Goal: Task Accomplishment & Management: Manage account settings

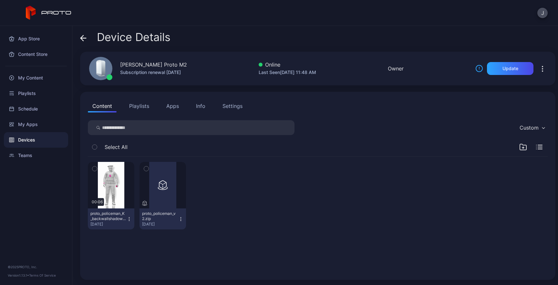
click at [358, 198] on div "00:06 proto_policeman_K_backwallshadow_5.mp4 [DATE] proto_policeman_v2.zip [DAT…" at bounding box center [318, 196] width 460 height 78
click at [519, 148] on icon "button" at bounding box center [523, 147] width 8 height 8
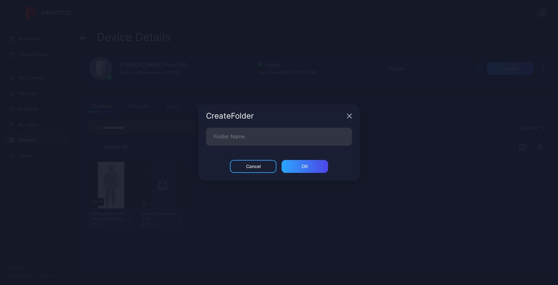
click at [349, 119] on div "Create Folder" at bounding box center [278, 115] width 161 height 23
click at [266, 167] on div "Cancel" at bounding box center [253, 166] width 46 height 13
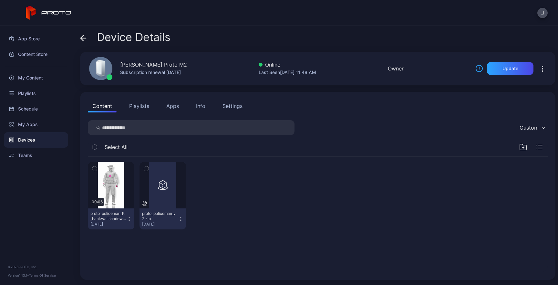
click at [238, 190] on div at bounding box center [214, 195] width 46 height 67
click at [28, 82] on div "My Content" at bounding box center [36, 77] width 64 height 15
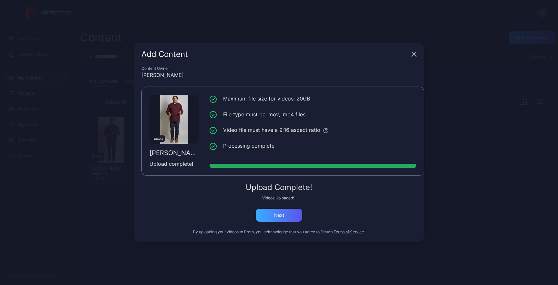
drag, startPoint x: 284, startPoint y: 207, endPoint x: 284, endPoint y: 216, distance: 8.1
click at [284, 207] on div "Upload Complete! Videos Uploaded: 1 Next" at bounding box center [278, 202] width 275 height 38
click at [284, 217] on div "Next" at bounding box center [279, 214] width 10 height 5
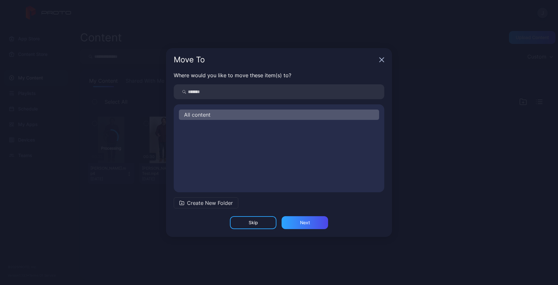
click at [199, 114] on span "All content" at bounding box center [197, 115] width 26 height 8
click at [292, 223] on div "Next" at bounding box center [304, 222] width 46 height 13
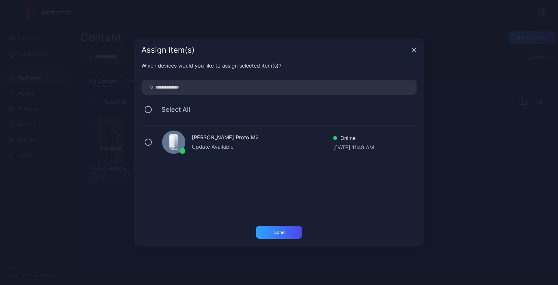
click at [227, 137] on div "[PERSON_NAME] Proto M2" at bounding box center [262, 137] width 141 height 9
click at [285, 227] on div "Done" at bounding box center [279, 232] width 46 height 13
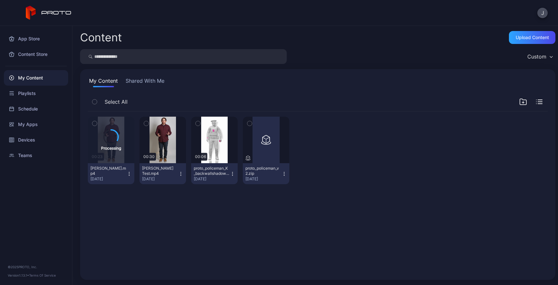
click at [183, 174] on icon "button" at bounding box center [180, 173] width 5 height 5
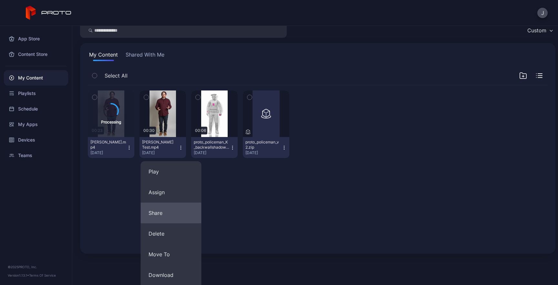
scroll to position [59, 0]
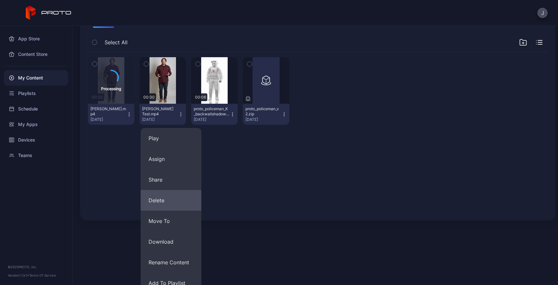
click at [159, 206] on button "Delete" at bounding box center [171, 200] width 61 height 21
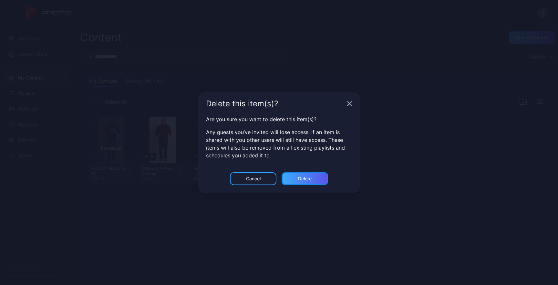
click at [303, 181] on div "Delete" at bounding box center [305, 178] width 14 height 5
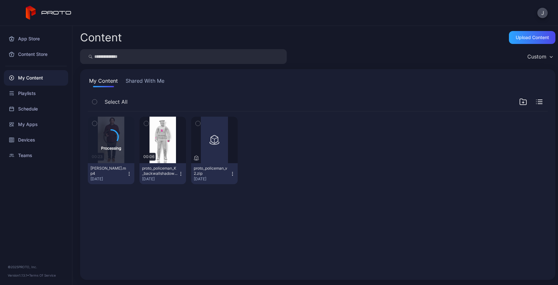
click at [346, 197] on div "Processing 00:23 [PERSON_NAME].mp4 [DATE] Preview 00:06 proto_policeman_K_backw…" at bounding box center [318, 191] width 470 height 171
